Goal: Ask a question: Seek information or help from site administrators or community

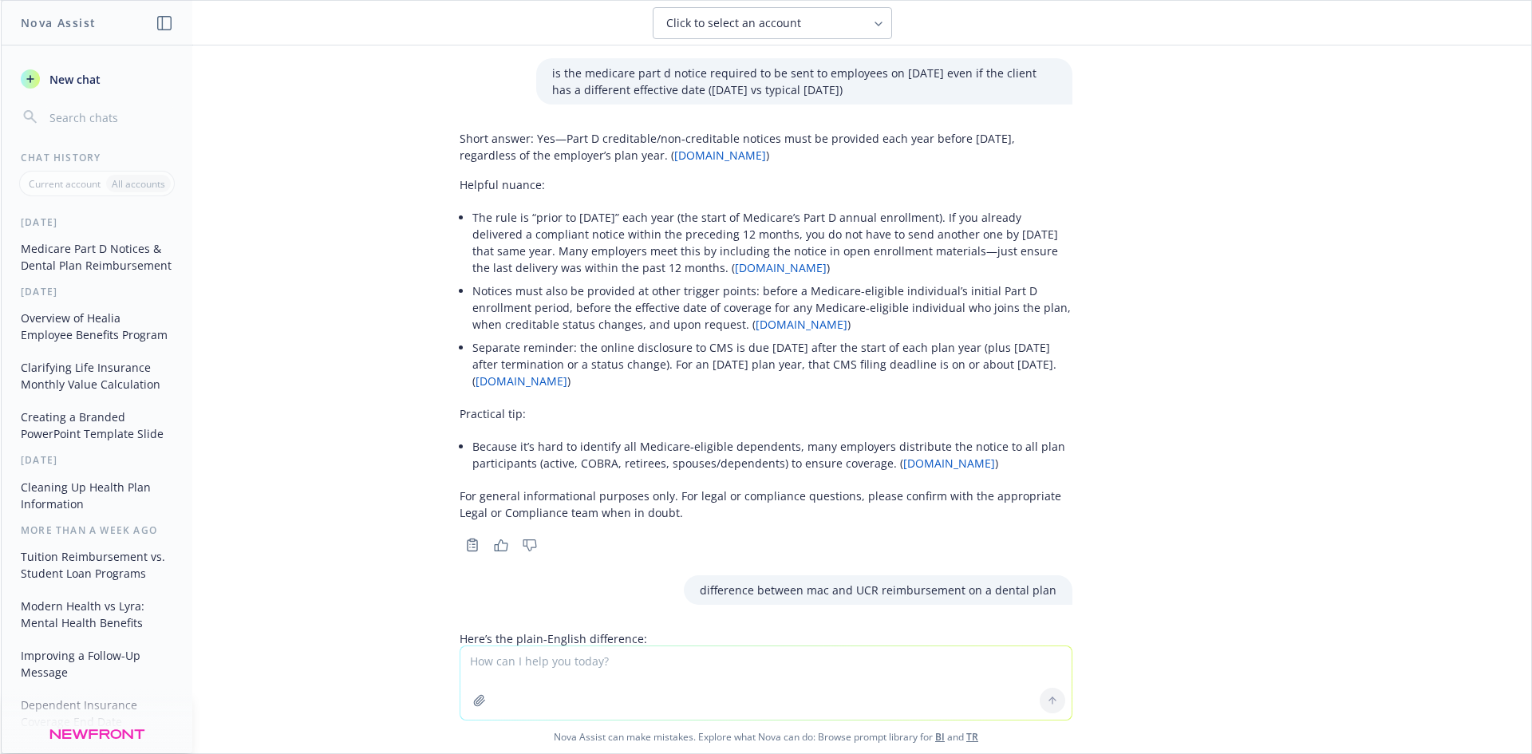
scroll to position [480, 0]
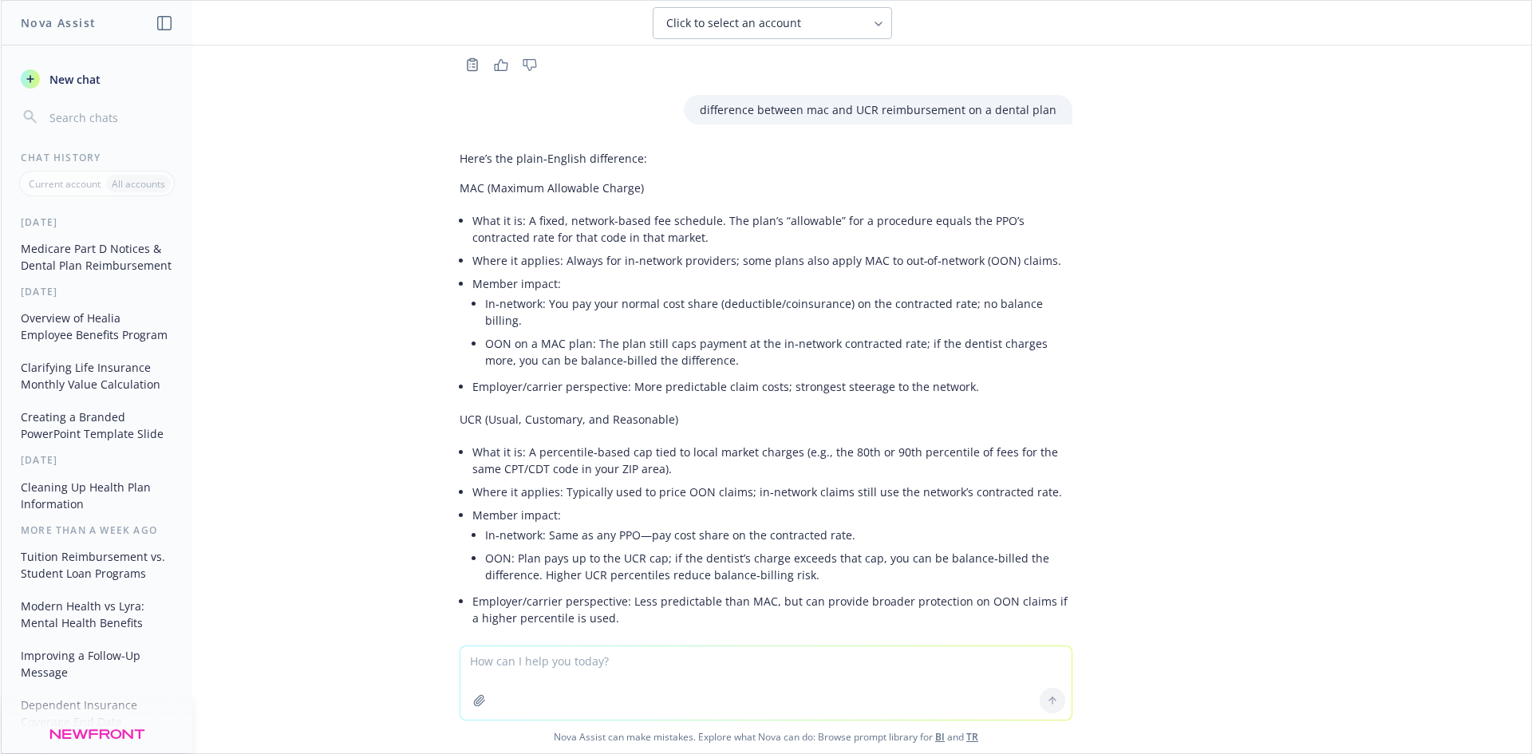
click at [527, 654] on textarea at bounding box center [765, 682] width 611 height 73
type textarea "what is DUNS number in relation to health insurance"
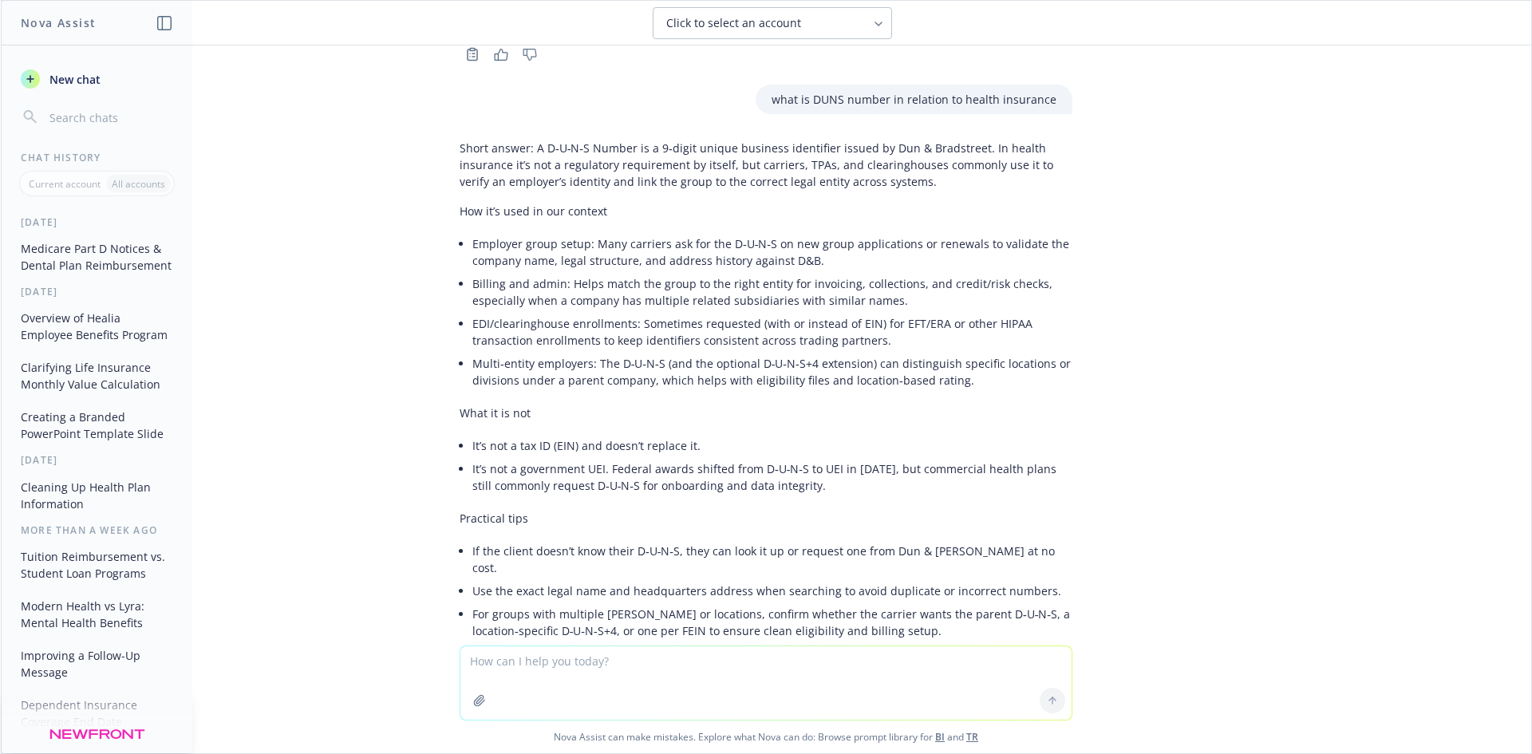
scroll to position [2143, 0]
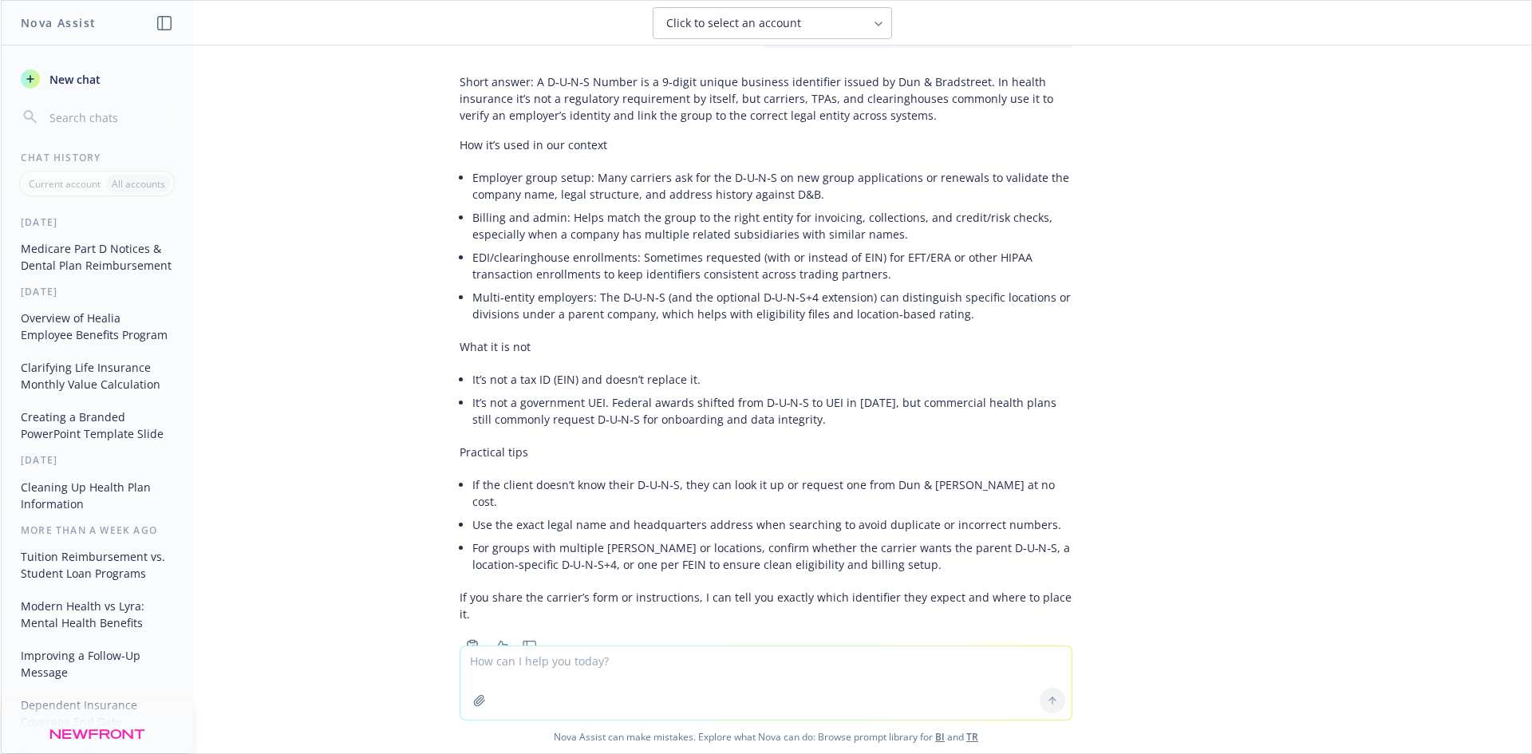
click at [709, 689] on textarea at bounding box center [765, 682] width 611 height 73
type textarea "is DUNS same as NACIS"
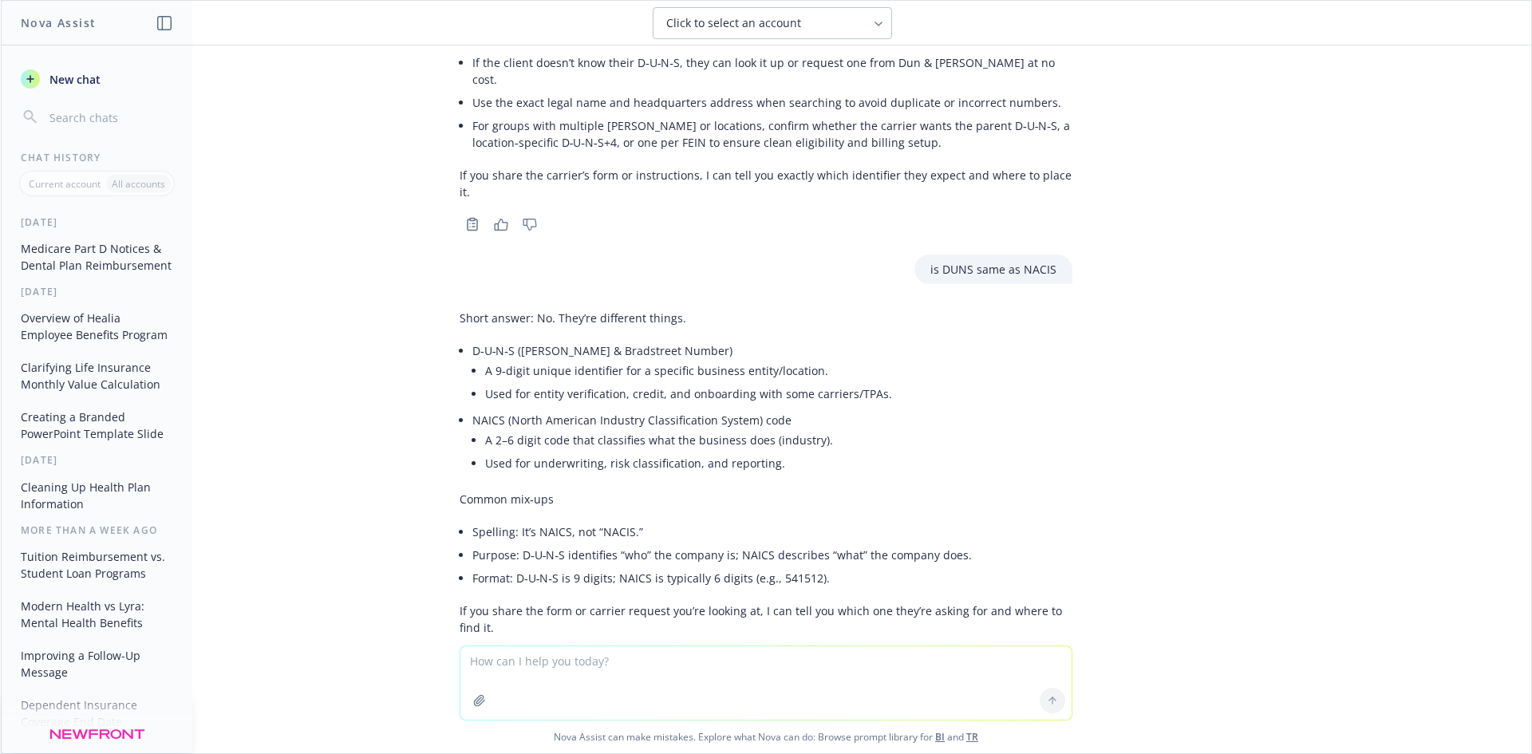
scroll to position [2578, 0]
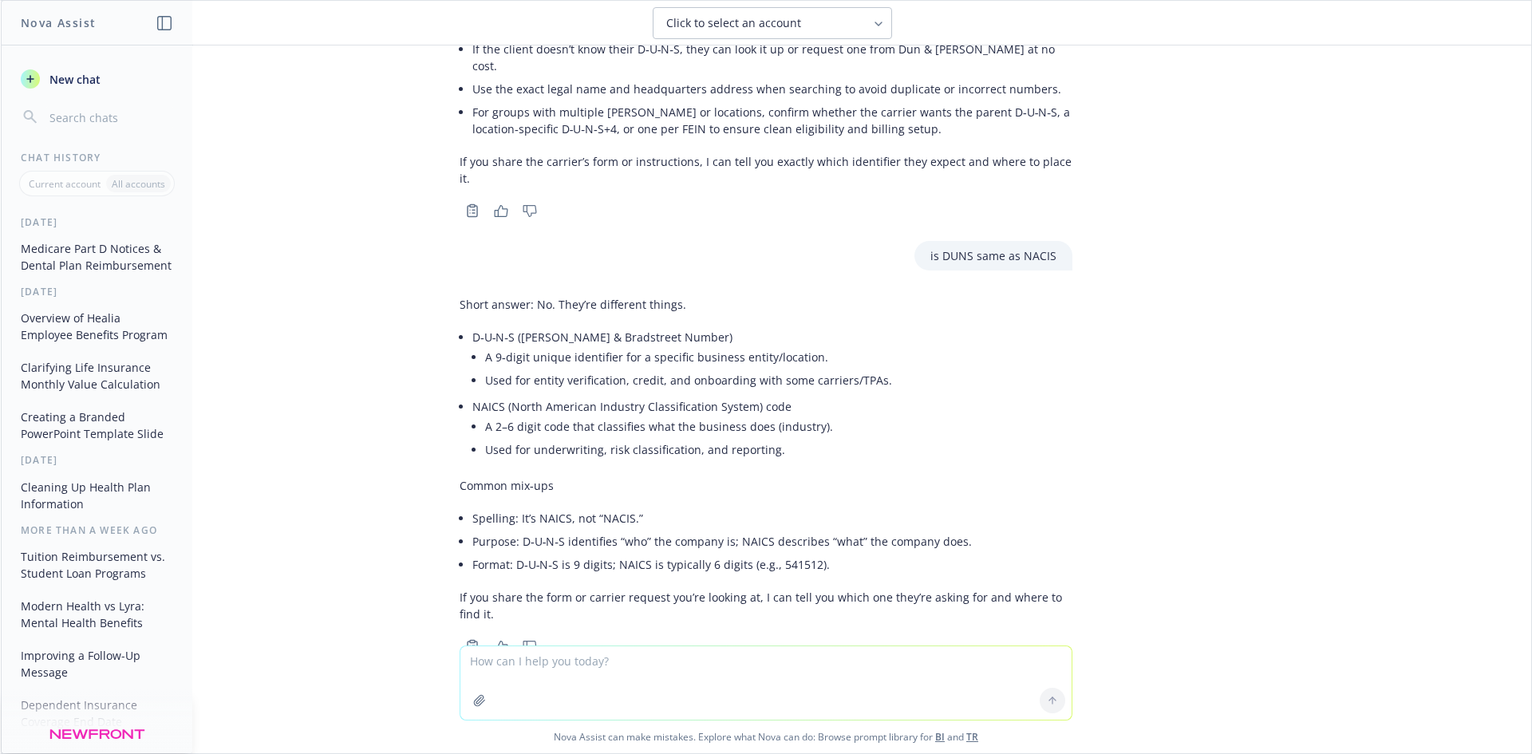
click at [650, 675] on textarea at bounding box center [765, 682] width 611 height 73
type textarea "Is DUNS same as Business Code on 5500"
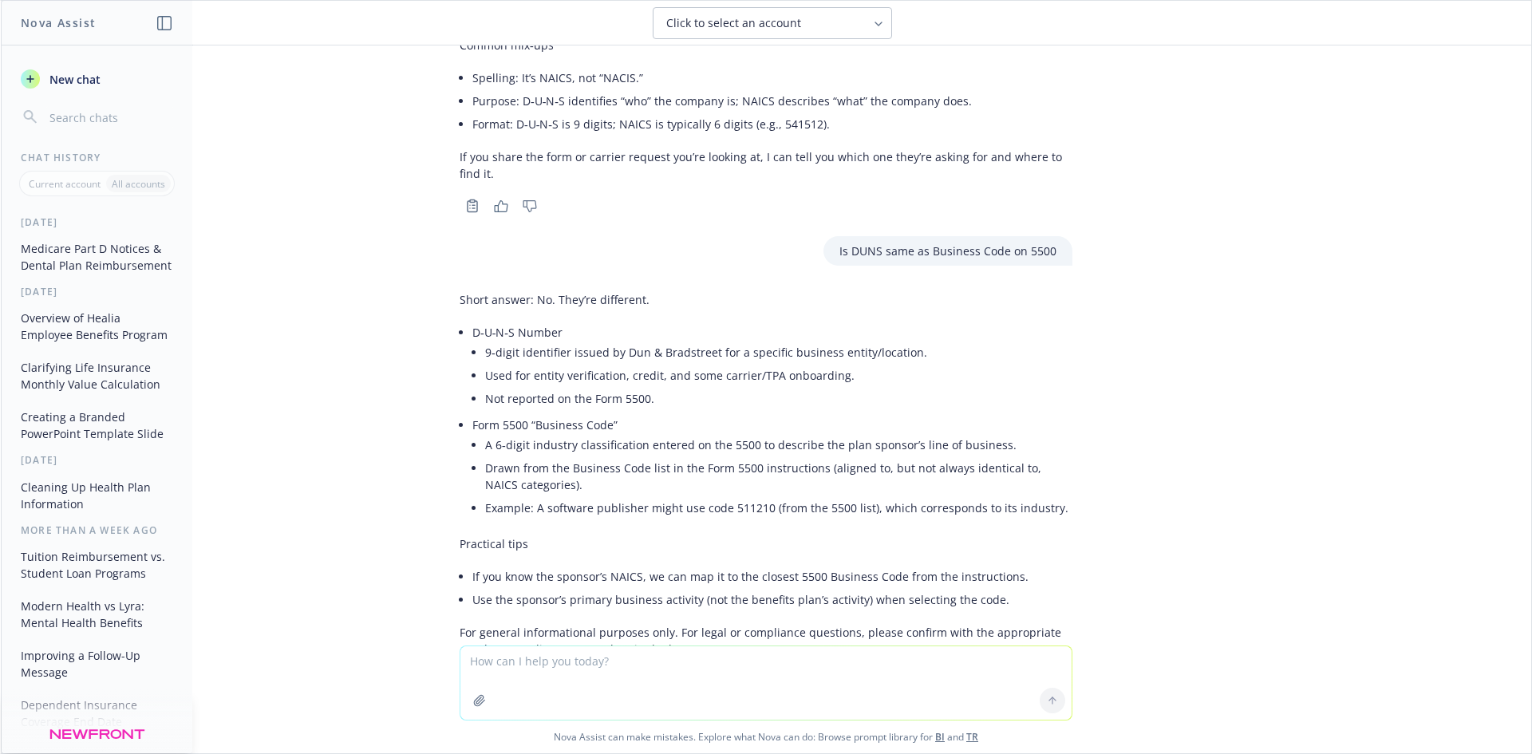
scroll to position [3054, 0]
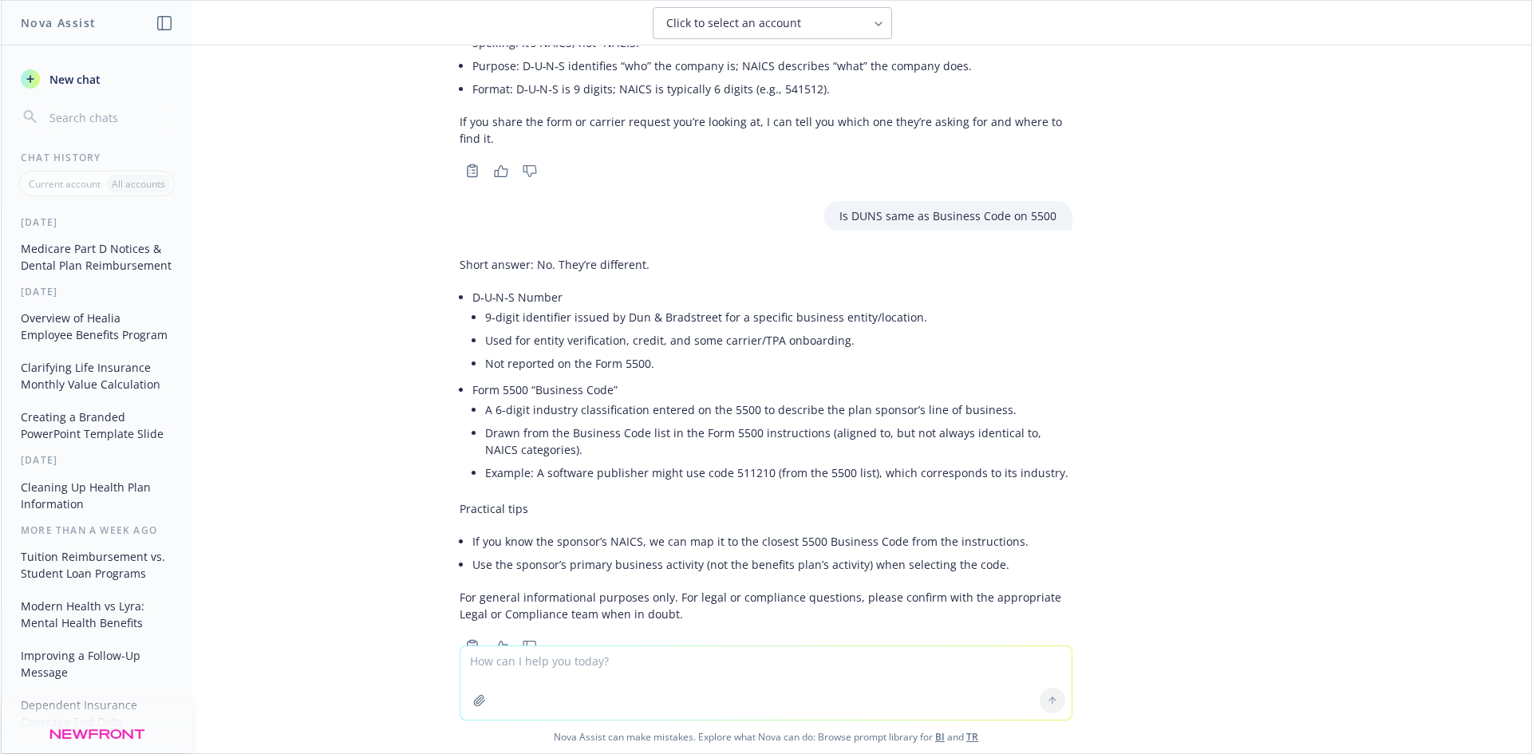
click at [859, 652] on textarea at bounding box center [765, 682] width 611 height 73
type textarea "help finding employer DUNS"
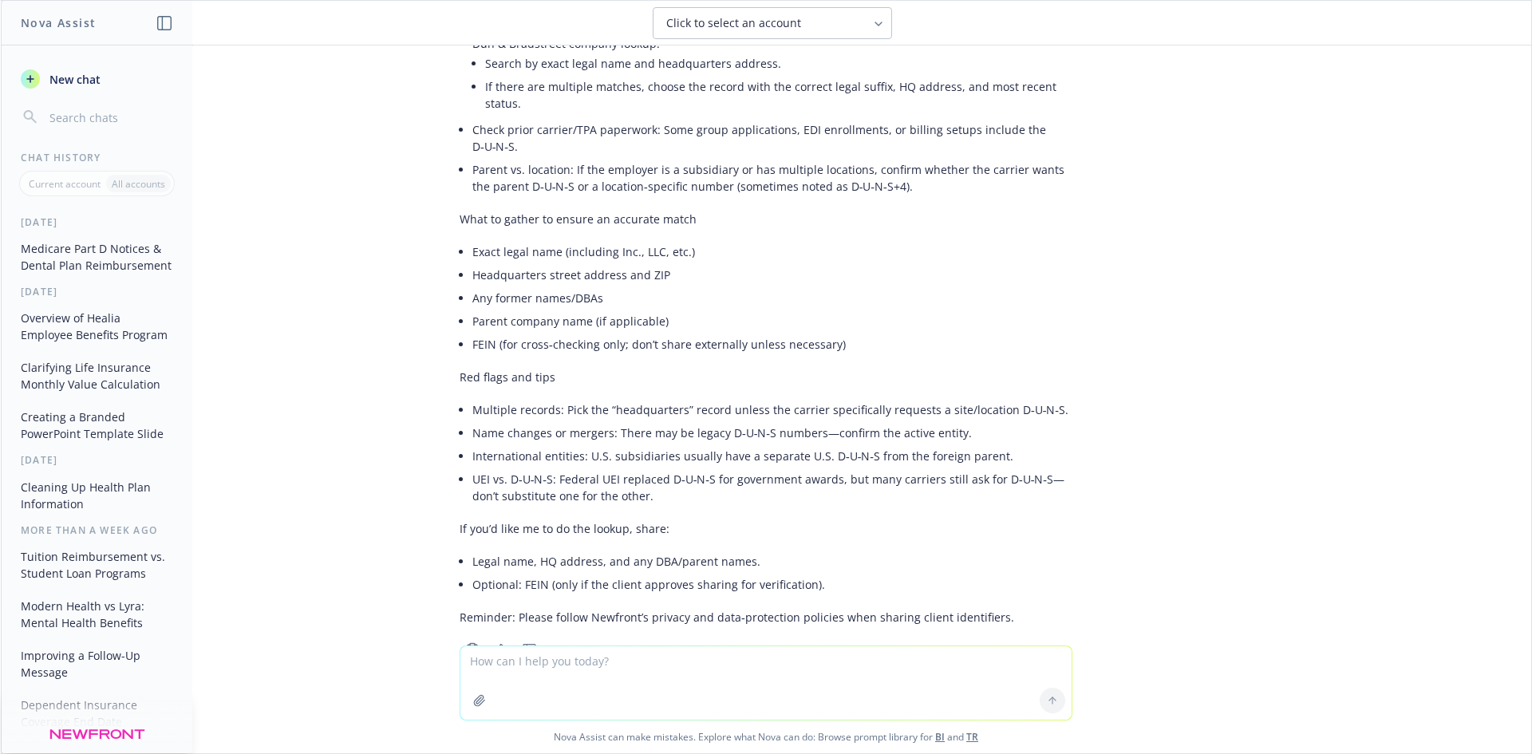
scroll to position [3856, 0]
